Goal: Feedback & Contribution: Leave review/rating

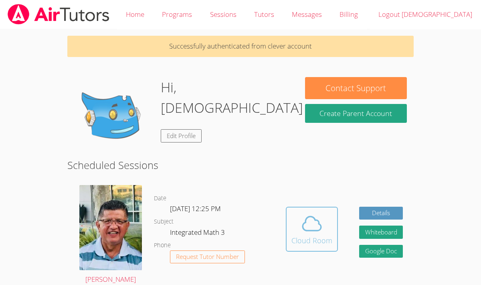
click at [301, 220] on icon at bounding box center [312, 223] width 22 height 22
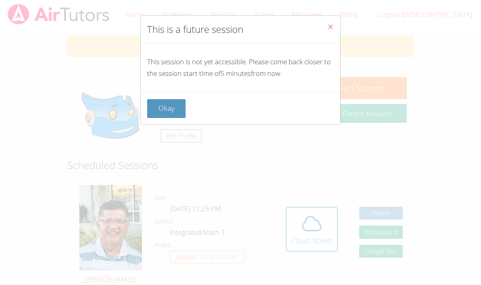
click at [330, 26] on icon "Close" at bounding box center [330, 26] width 7 height 7
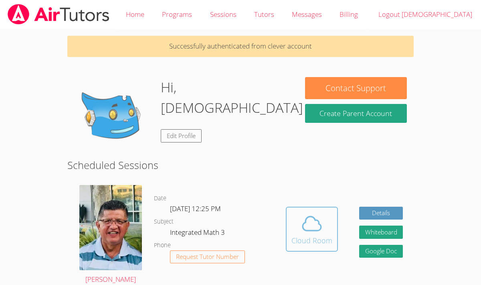
click at [313, 224] on icon at bounding box center [312, 223] width 22 height 22
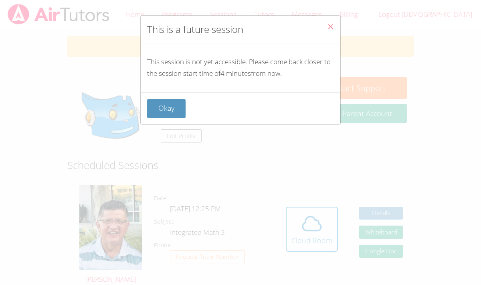
click at [332, 26] on icon "Close" at bounding box center [330, 26] width 7 height 7
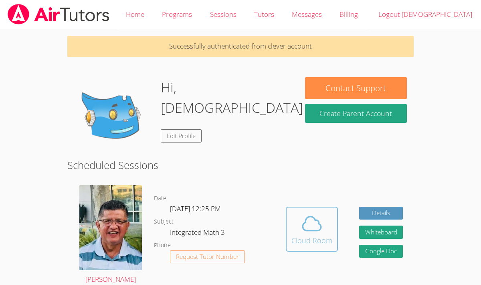
click at [318, 225] on icon at bounding box center [312, 223] width 22 height 22
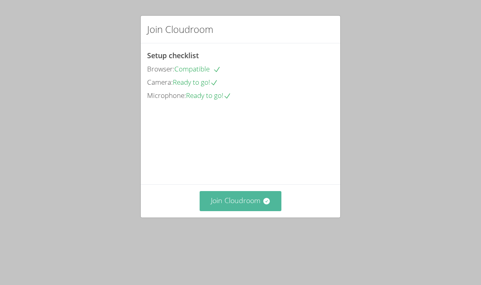
click at [248, 210] on button "Join Cloudroom" at bounding box center [241, 201] width 82 height 20
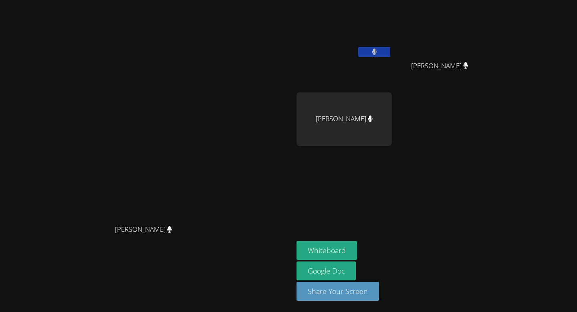
click at [390, 56] on button at bounding box center [374, 52] width 32 height 10
click at [392, 113] on div "[PERSON_NAME]" at bounding box center [344, 119] width 95 height 54
click at [392, 114] on div "[PERSON_NAME]" at bounding box center [344, 119] width 95 height 54
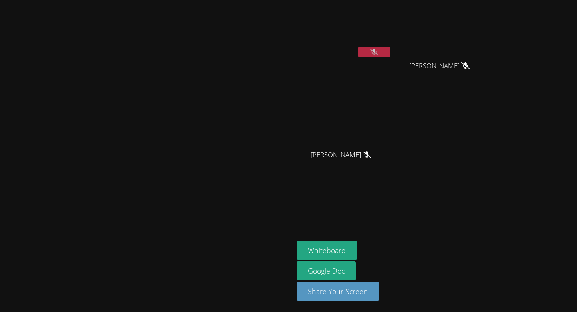
click at [390, 50] on button at bounding box center [374, 52] width 32 height 10
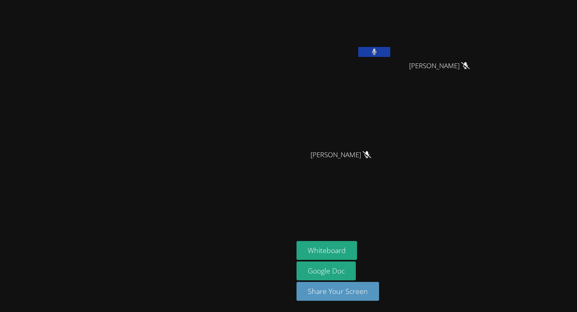
click at [390, 50] on button at bounding box center [374, 52] width 32 height 10
click at [390, 53] on button at bounding box center [374, 52] width 32 height 10
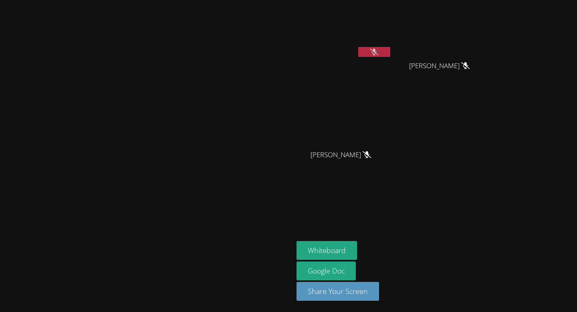
click at [390, 53] on button at bounding box center [374, 52] width 32 height 10
click at [480, 201] on aside "[PERSON_NAME] [PERSON_NAME] [PERSON_NAME] [PERSON_NAME] [PERSON_NAME] Whiteboar…" at bounding box center [393, 156] width 200 height 312
click at [378, 52] on icon at bounding box center [374, 51] width 8 height 7
click at [377, 53] on icon at bounding box center [374, 51] width 5 height 7
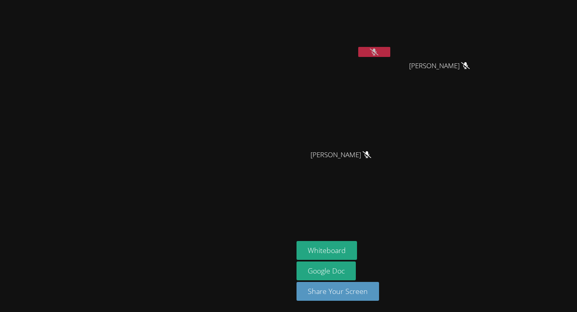
click at [390, 54] on button at bounding box center [374, 52] width 32 height 10
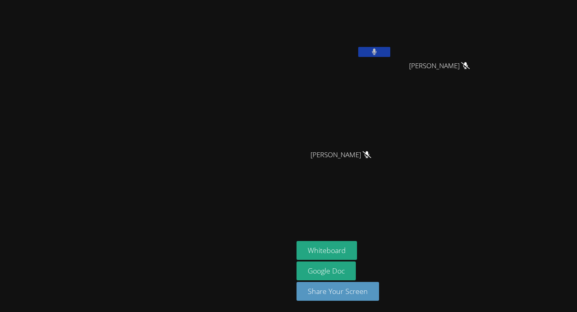
click at [390, 54] on button at bounding box center [374, 52] width 32 height 10
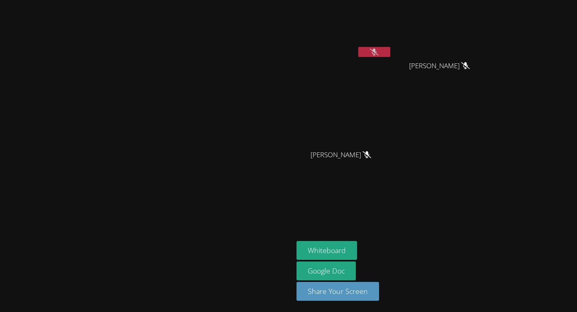
click at [390, 54] on button at bounding box center [374, 52] width 32 height 10
click at [390, 52] on button at bounding box center [374, 52] width 32 height 10
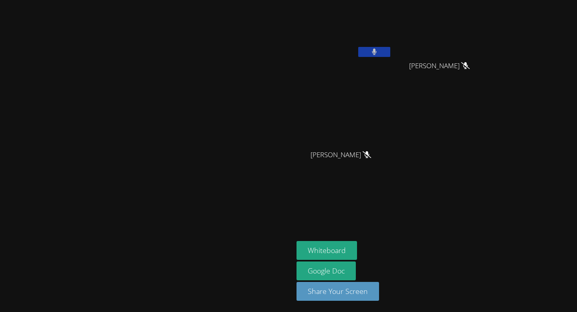
click at [390, 52] on button at bounding box center [374, 52] width 32 height 10
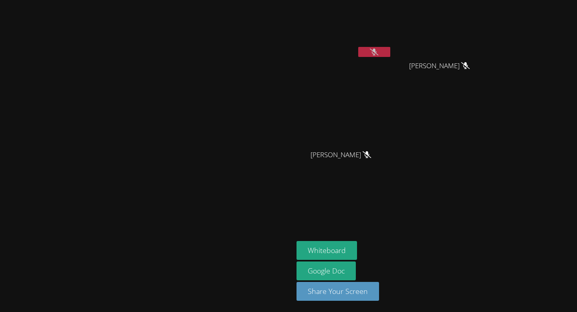
click at [390, 52] on button at bounding box center [374, 52] width 32 height 10
click at [378, 52] on icon at bounding box center [374, 51] width 8 height 7
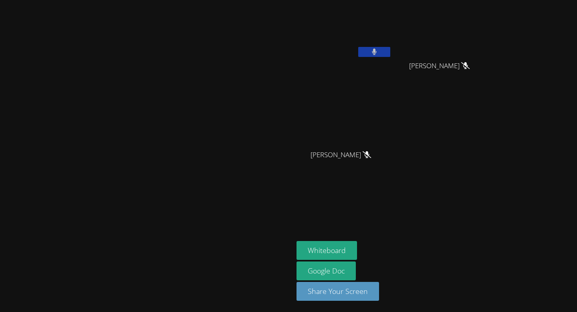
click at [377, 52] on icon at bounding box center [374, 51] width 5 height 7
click at [378, 52] on icon at bounding box center [374, 51] width 8 height 7
click at [377, 52] on icon at bounding box center [374, 51] width 5 height 7
click at [378, 50] on icon at bounding box center [374, 51] width 8 height 7
click at [377, 50] on icon at bounding box center [374, 51] width 5 height 7
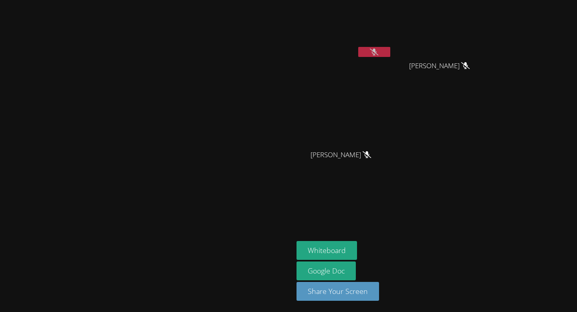
click at [378, 52] on icon at bounding box center [374, 51] width 8 height 7
click at [377, 52] on icon at bounding box center [374, 51] width 5 height 7
click at [378, 52] on icon at bounding box center [374, 51] width 8 height 7
click at [377, 52] on icon at bounding box center [374, 51] width 5 height 7
click at [207, 87] on video at bounding box center [147, 139] width 120 height 161
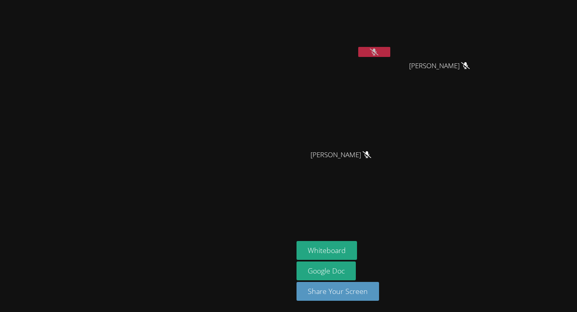
click at [207, 87] on video at bounding box center [147, 139] width 120 height 161
click at [390, 49] on button at bounding box center [374, 52] width 32 height 10
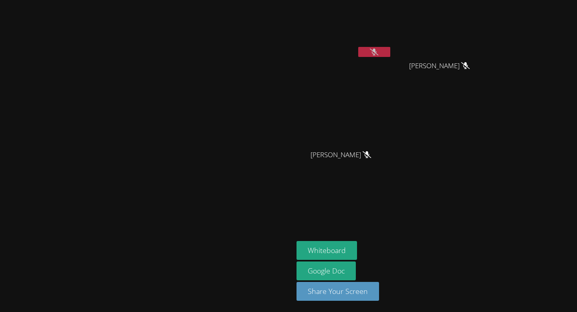
click at [378, 52] on icon at bounding box center [374, 51] width 8 height 7
click at [377, 52] on icon at bounding box center [374, 51] width 5 height 7
click at [378, 51] on icon at bounding box center [374, 51] width 8 height 7
click at [377, 51] on icon at bounding box center [374, 51] width 5 height 7
click at [378, 51] on icon at bounding box center [374, 51] width 8 height 7
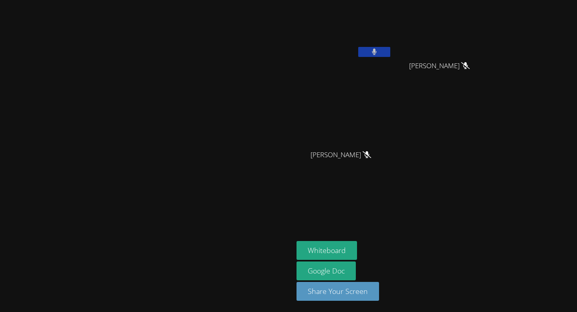
click at [377, 53] on icon at bounding box center [374, 51] width 5 height 7
click at [207, 136] on video at bounding box center [147, 139] width 120 height 161
click at [207, 143] on video at bounding box center [147, 139] width 120 height 161
click at [390, 48] on button at bounding box center [374, 52] width 32 height 10
click at [390, 53] on button at bounding box center [374, 52] width 32 height 10
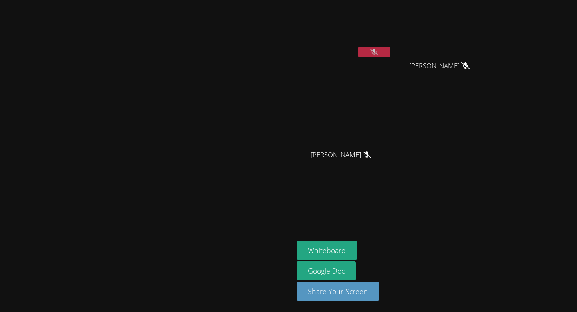
click at [378, 53] on icon at bounding box center [374, 51] width 8 height 7
click at [390, 53] on button at bounding box center [374, 52] width 32 height 10
click at [378, 53] on icon at bounding box center [374, 51] width 8 height 7
click at [390, 53] on button at bounding box center [374, 52] width 32 height 10
click at [378, 53] on icon at bounding box center [374, 51] width 8 height 7
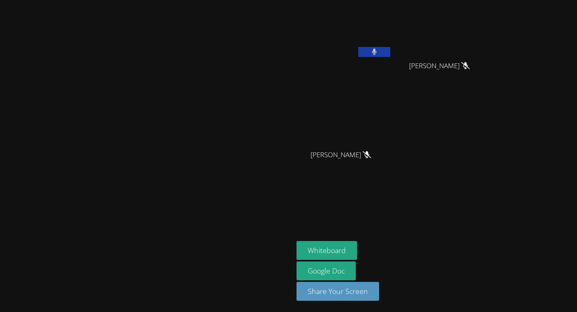
click at [390, 51] on button at bounding box center [374, 52] width 32 height 10
click at [378, 51] on icon at bounding box center [374, 51] width 8 height 7
click at [390, 51] on button at bounding box center [374, 52] width 32 height 10
click at [378, 51] on icon at bounding box center [374, 51] width 8 height 7
click at [390, 51] on button at bounding box center [374, 52] width 32 height 10
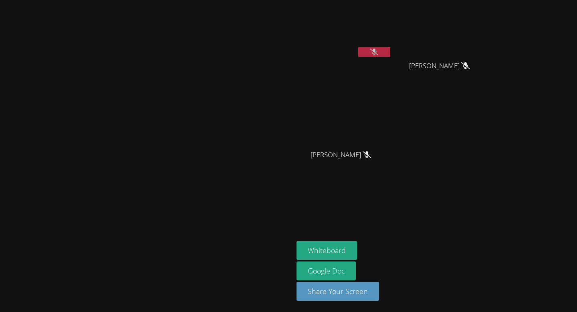
click at [378, 51] on icon at bounding box center [374, 51] width 8 height 7
click at [390, 51] on button at bounding box center [374, 52] width 32 height 10
click at [378, 51] on icon at bounding box center [374, 51] width 8 height 7
click at [390, 51] on button at bounding box center [374, 52] width 32 height 10
click at [378, 51] on icon at bounding box center [374, 51] width 8 height 7
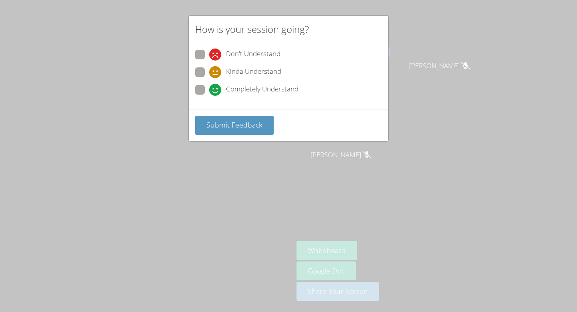
click at [209, 96] on span at bounding box center [209, 96] width 0 height 0
click at [209, 86] on input "Completely Understand" at bounding box center [212, 88] width 7 height 7
radio input "true"
click at [259, 128] on span "Submit Feedback" at bounding box center [234, 125] width 56 height 10
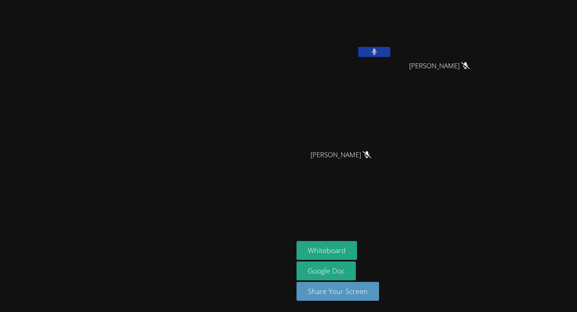
click at [390, 52] on button at bounding box center [374, 52] width 32 height 10
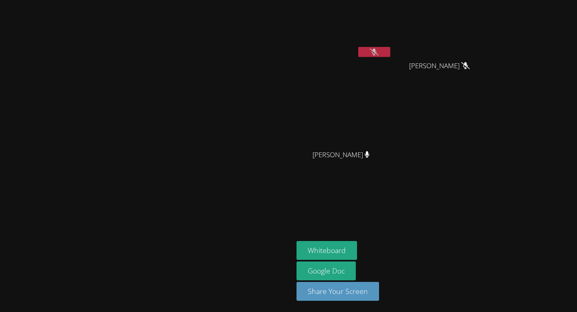
click at [390, 52] on button at bounding box center [374, 52] width 32 height 10
click at [390, 48] on button at bounding box center [374, 52] width 32 height 10
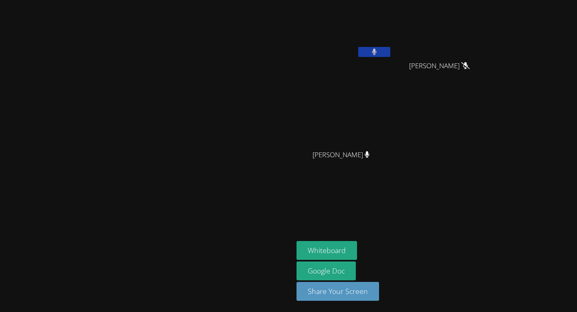
click at [390, 48] on button at bounding box center [374, 52] width 32 height 10
click at [392, 44] on div "[PERSON_NAME]" at bounding box center [344, 31] width 95 height 57
click at [378, 54] on icon at bounding box center [374, 51] width 8 height 7
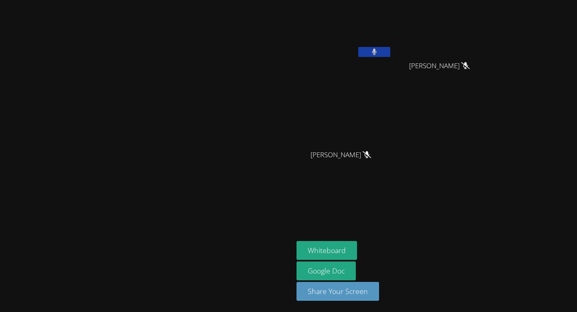
click at [377, 54] on icon at bounding box center [374, 51] width 5 height 7
click at [378, 54] on icon at bounding box center [374, 51] width 8 height 7
click at [377, 53] on icon at bounding box center [374, 51] width 5 height 7
click at [378, 53] on icon at bounding box center [374, 51] width 8 height 7
click at [377, 53] on icon at bounding box center [374, 51] width 5 height 7
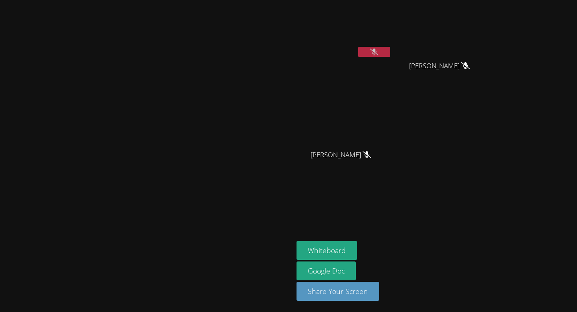
click at [378, 53] on icon at bounding box center [374, 51] width 8 height 7
click at [377, 53] on icon at bounding box center [374, 51] width 5 height 7
click at [378, 53] on icon at bounding box center [374, 51] width 8 height 7
